Goal: Obtain resource: Obtain resource

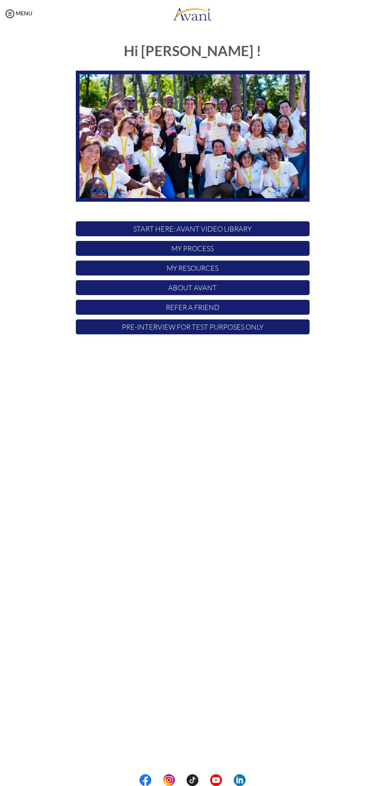
click at [258, 226] on p "START HERE: Avant Video Library" at bounding box center [192, 228] width 233 height 15
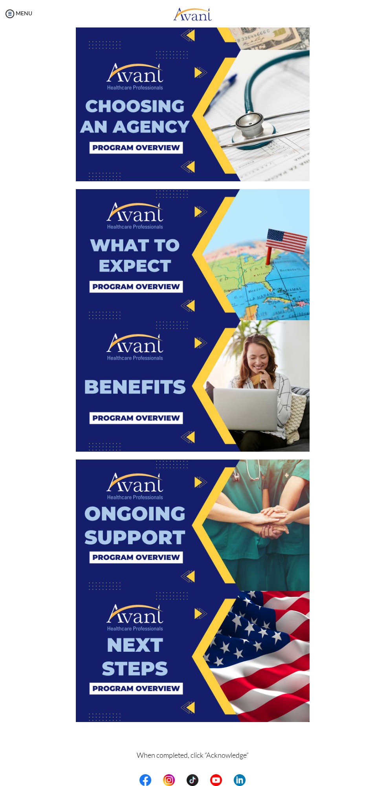
scroll to position [737, 0]
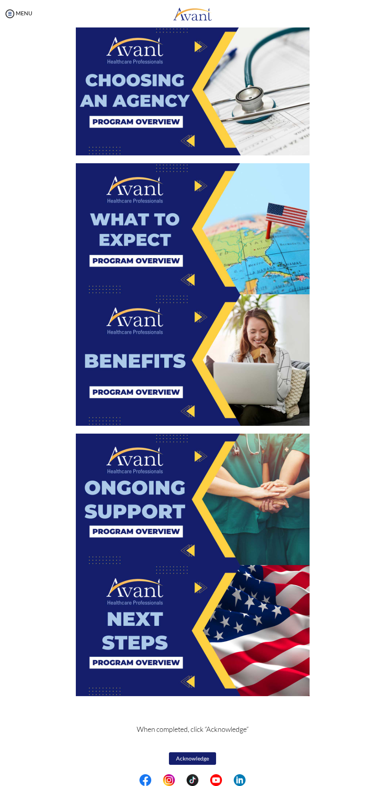
click at [226, 361] on img at bounding box center [192, 359] width 233 height 131
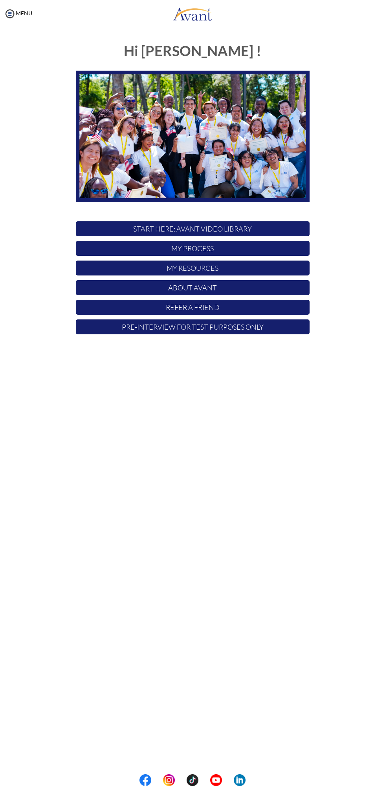
click at [217, 249] on p "My Process" at bounding box center [192, 248] width 233 height 15
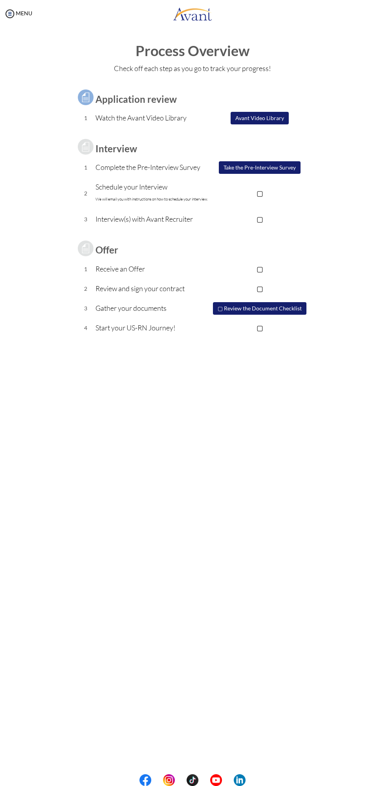
click at [118, 164] on p "Complete the Pre-Interview Survey" at bounding box center [152, 167] width 114 height 11
click at [260, 165] on button "Take the Pre-Interview Survey" at bounding box center [259, 167] width 82 height 13
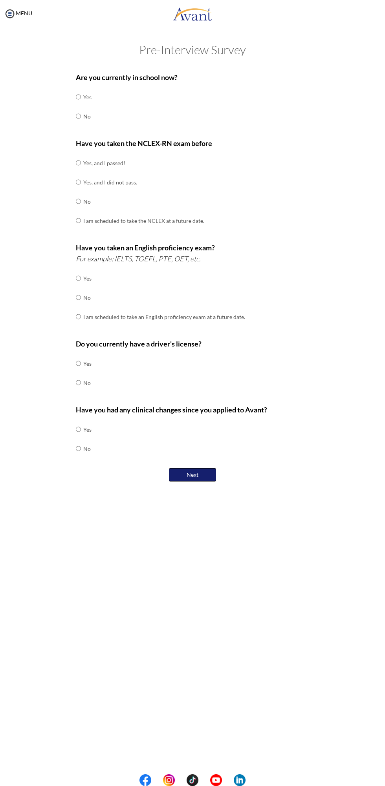
click at [202, 468] on button "Next" at bounding box center [192, 474] width 47 height 13
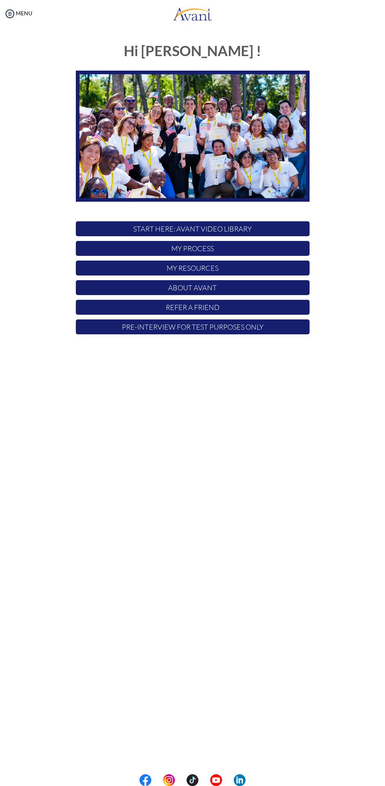
click at [226, 247] on p "My Process" at bounding box center [192, 248] width 233 height 15
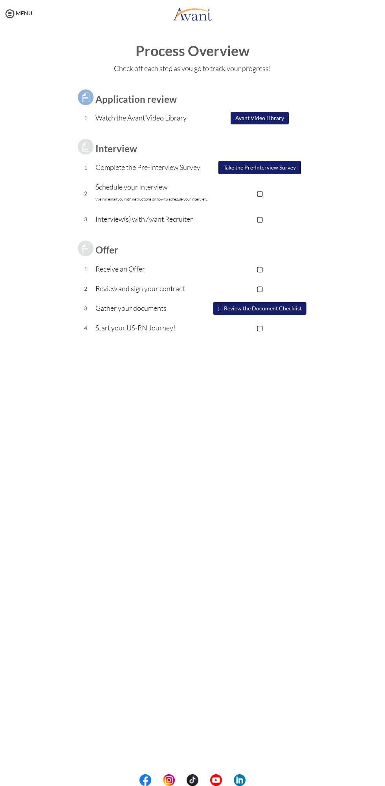
click at [268, 171] on button "Take the Pre-Interview Survey" at bounding box center [259, 167] width 82 height 13
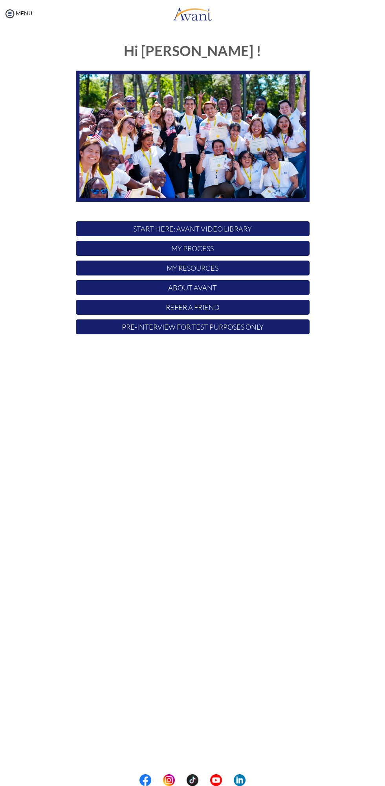
click at [266, 323] on p "Pre-Interview for test purposes only" at bounding box center [192, 326] width 233 height 15
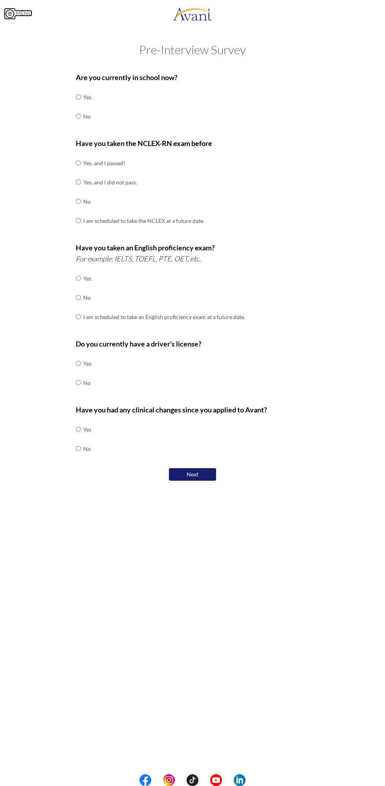
click at [7, 9] on img at bounding box center [10, 14] width 12 height 12
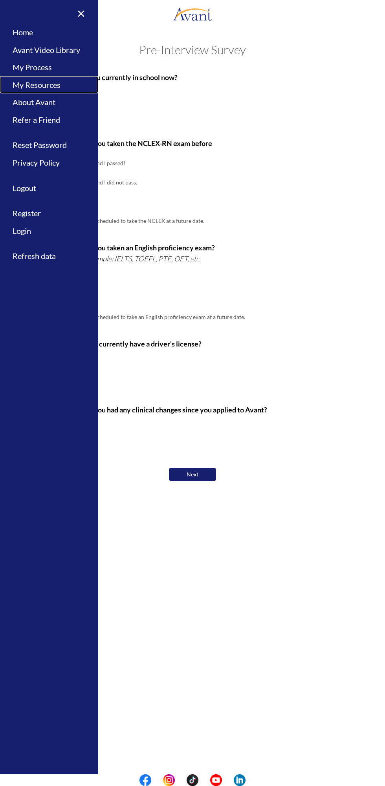
click at [46, 82] on link "My Resources" at bounding box center [49, 85] width 98 height 18
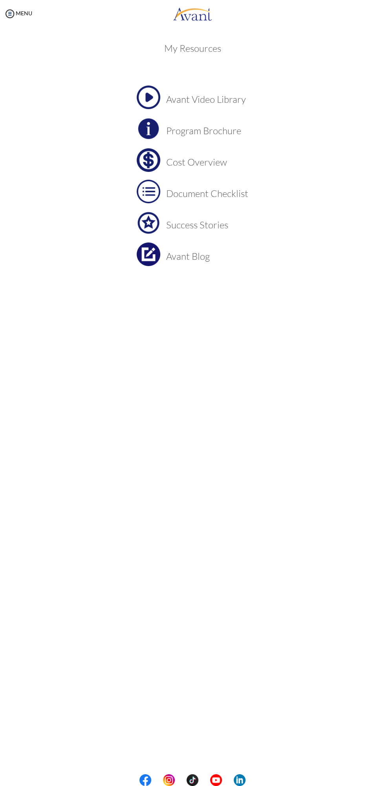
click at [235, 196] on h3 "Document Checklist" at bounding box center [207, 193] width 82 height 10
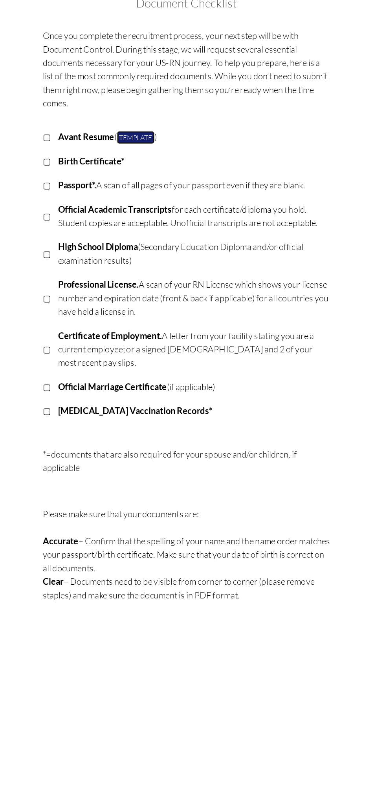
click at [155, 157] on link "Template" at bounding box center [151, 157] width 31 height 11
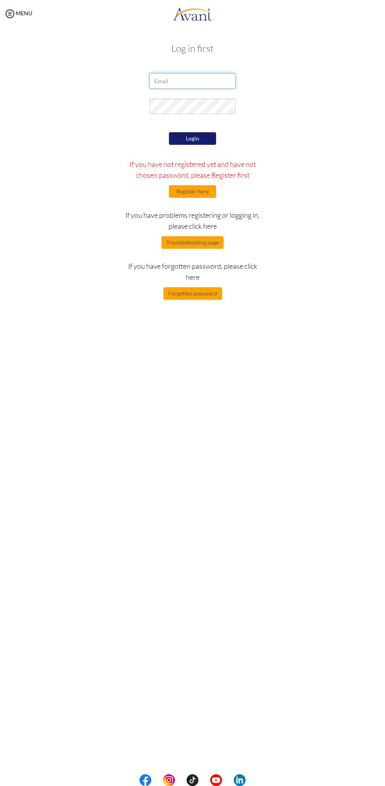
click at [192, 79] on input "email" at bounding box center [192, 81] width 86 height 16
type input "[EMAIL_ADDRESS][DOMAIN_NAME]"
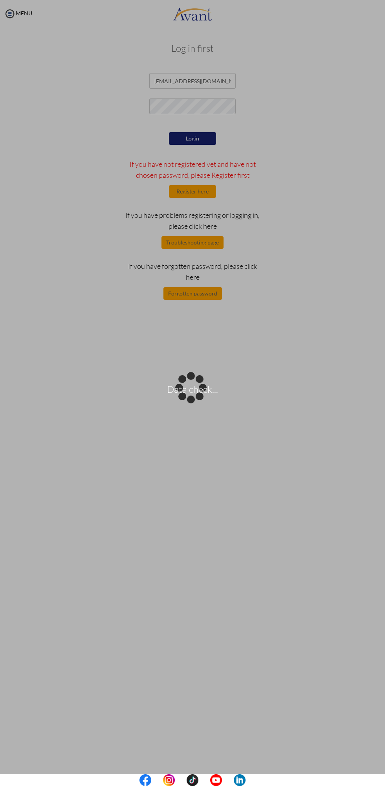
click at [192, 388] on div "Data check..." at bounding box center [192, 393] width 11 height 11
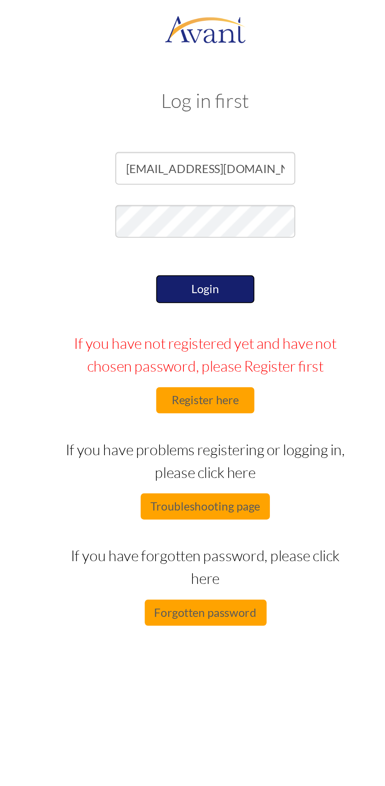
click at [200, 144] on button "Login" at bounding box center [192, 138] width 47 height 13
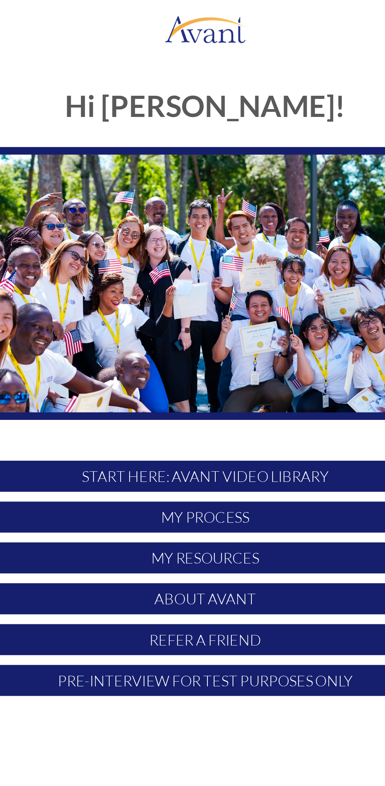
click at [169, 250] on p "My Process" at bounding box center [192, 248] width 233 height 15
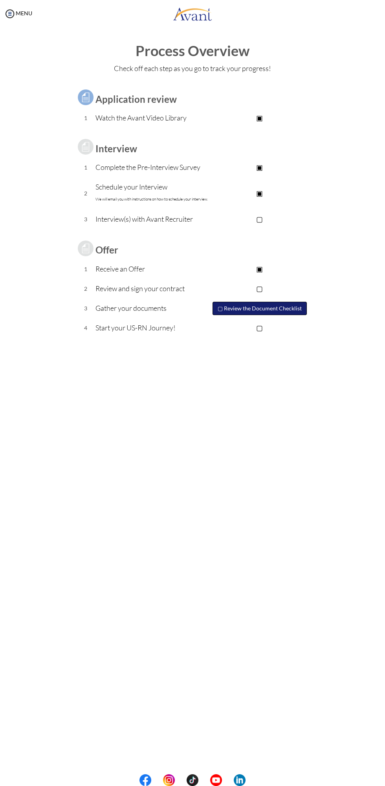
click at [273, 304] on button "▢ Review the Document Checklist" at bounding box center [259, 308] width 94 height 13
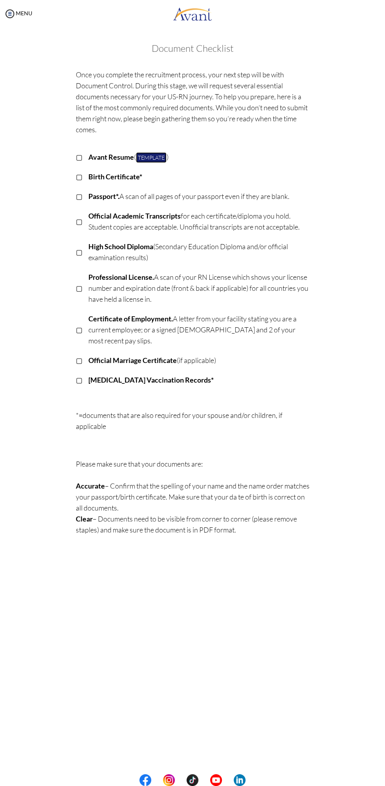
click at [158, 161] on link "Template" at bounding box center [151, 157] width 31 height 11
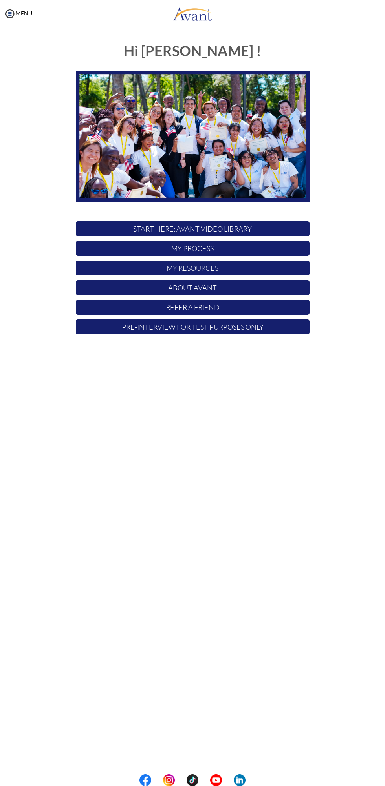
click at [219, 275] on p "My Resources" at bounding box center [192, 268] width 233 height 15
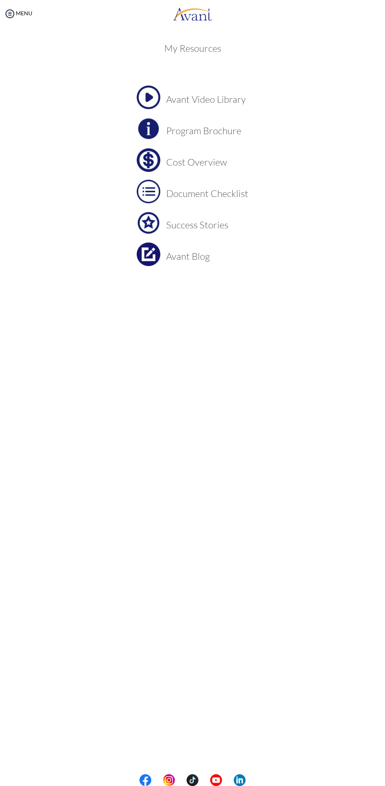
click at [245, 193] on h3 "Document Checklist" at bounding box center [207, 193] width 82 height 10
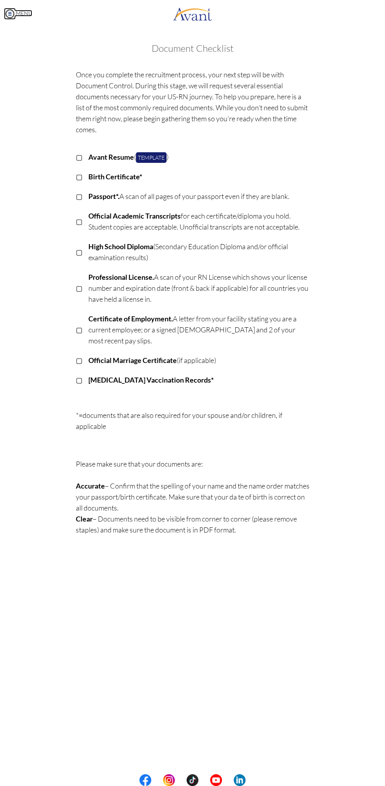
click at [13, 8] on img at bounding box center [10, 14] width 12 height 12
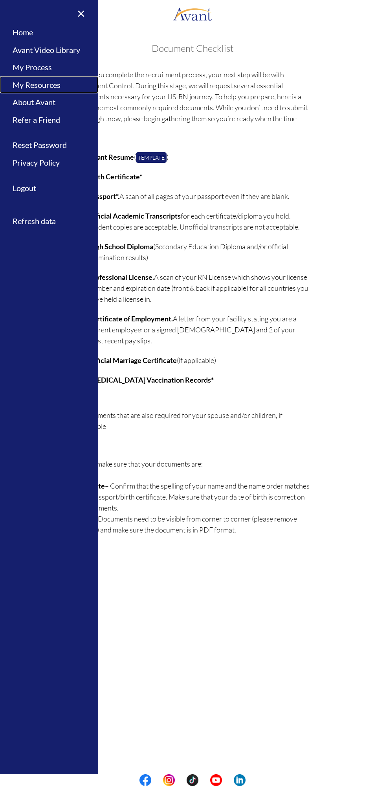
click at [67, 84] on link "My Resources" at bounding box center [49, 85] width 98 height 18
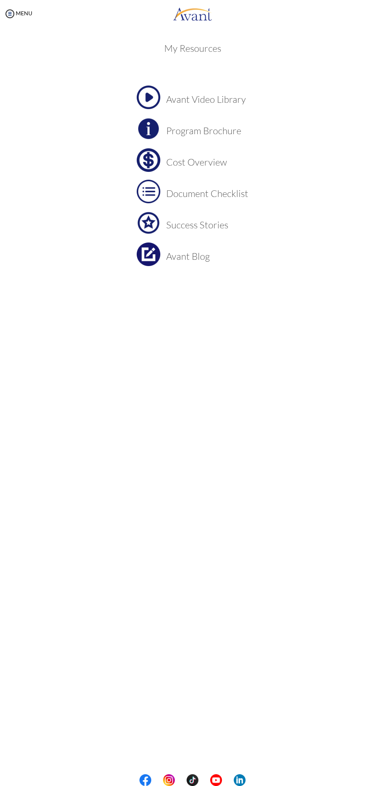
click at [215, 166] on h3 "Cost Overview" at bounding box center [207, 162] width 82 height 10
click at [193, 162] on h3 "Cost Overview" at bounding box center [207, 162] width 82 height 10
click at [198, 217] on td "Success Stories" at bounding box center [207, 223] width 82 height 24
click at [202, 126] on h3 "Program Brochure" at bounding box center [207, 131] width 82 height 10
